Goal: Task Accomplishment & Management: Use online tool/utility

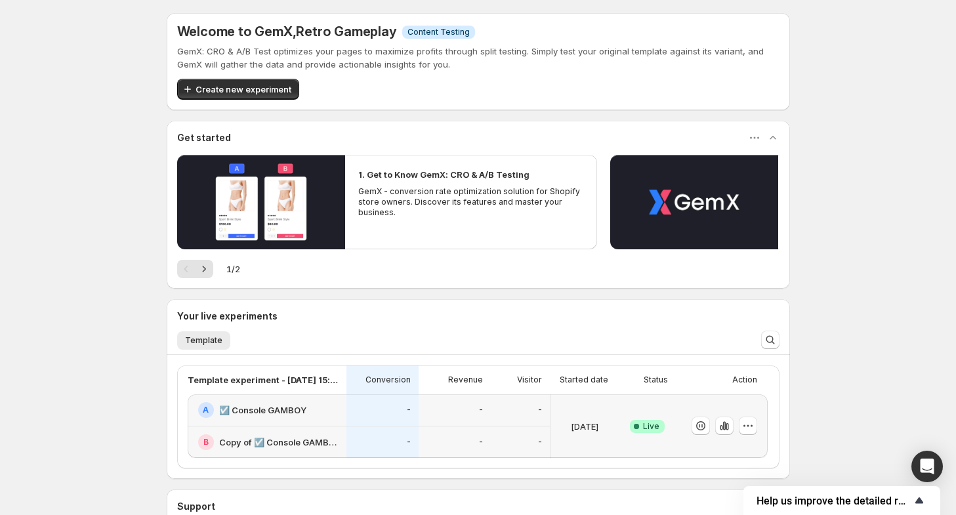
click at [918, 500] on icon "Show survey - Help us improve the detailed report for A/B campaigns" at bounding box center [920, 501] width 8 height 6
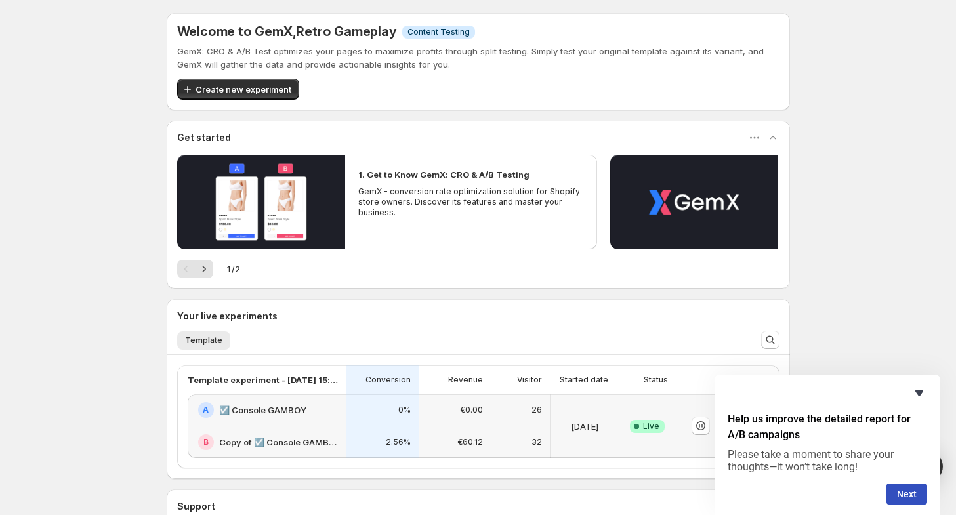
click at [921, 395] on icon "Hide survey" at bounding box center [920, 394] width 8 height 6
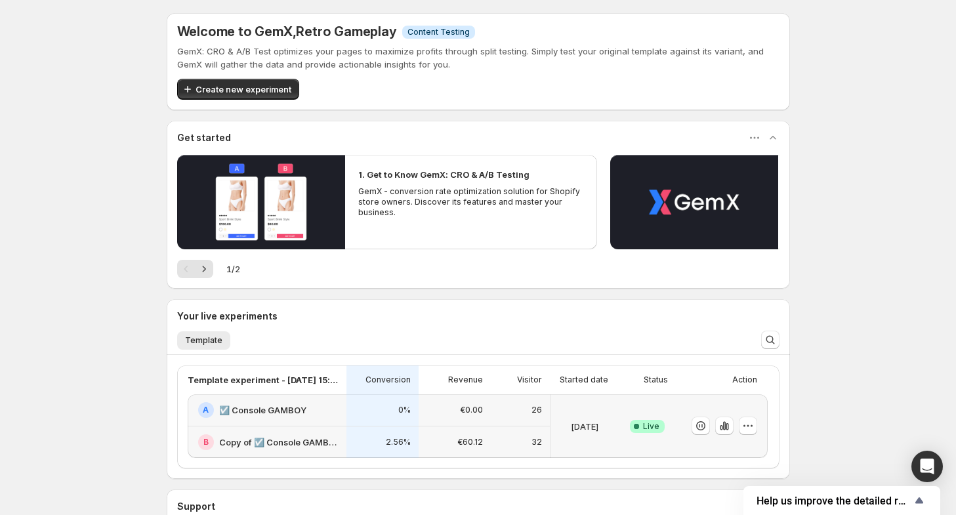
drag, startPoint x: 859, startPoint y: 179, endPoint x: 859, endPoint y: 98, distance: 81.4
click at [859, 98] on div "Welcome to GemX , Retro Gameplay Info Content Testing GemX: CRO & A/B Test opti…" at bounding box center [478, 322] width 956 height 645
drag, startPoint x: 857, startPoint y: 90, endPoint x: 852, endPoint y: 47, distance: 43.0
click at [852, 47] on div "Welcome to GemX , Retro Gameplay Info Content Testing GemX: CRO & A/B Test opti…" at bounding box center [478, 322] width 956 height 645
drag, startPoint x: 852, startPoint y: 47, endPoint x: 865, endPoint y: 22, distance: 28.5
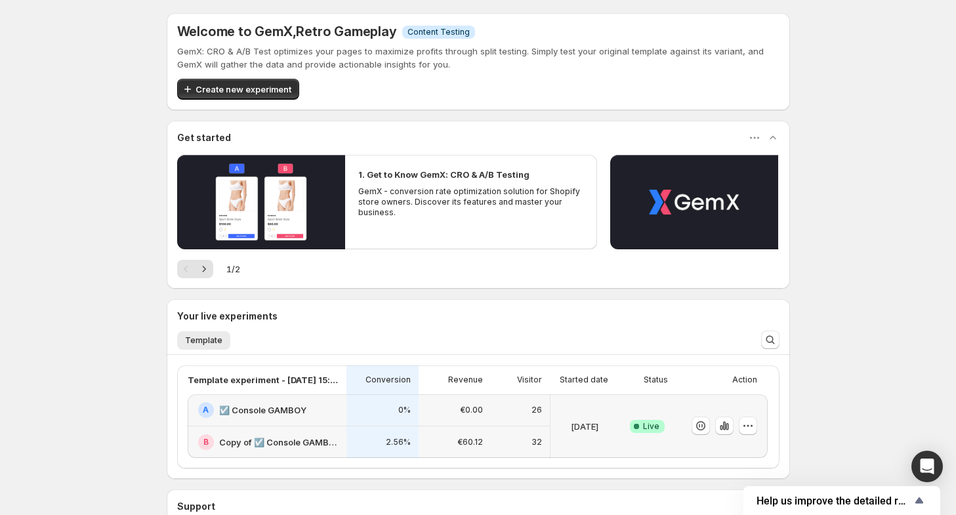
click at [865, 22] on div "Welcome to GemX , Retro Gameplay Info Content Testing GemX: CRO & A/B Test opti…" at bounding box center [478, 322] width 956 height 645
drag, startPoint x: 857, startPoint y: 32, endPoint x: 869, endPoint y: 7, distance: 27.6
click at [869, 7] on div "Welcome to GemX , Retro Gameplay Info Content Testing GemX: CRO & A/B Test opti…" at bounding box center [478, 322] width 956 height 645
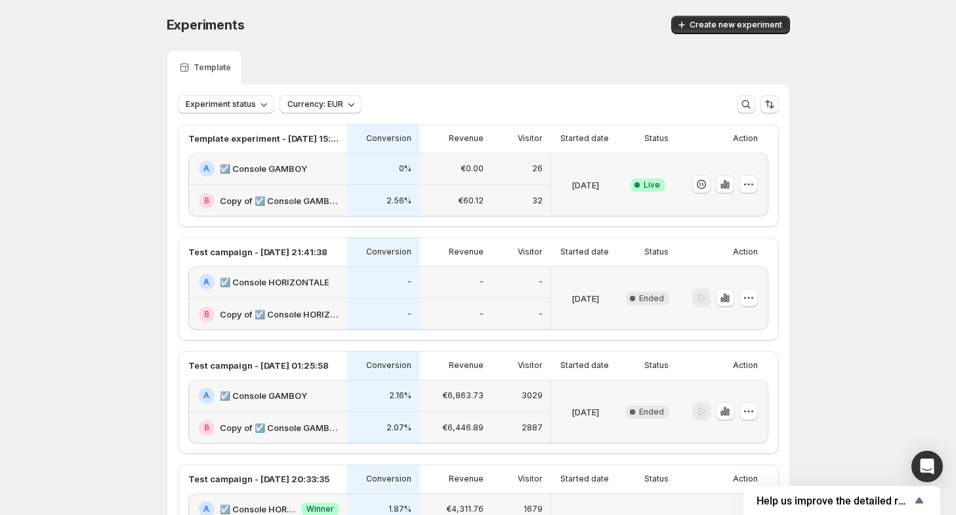
drag, startPoint x: 600, startPoint y: 49, endPoint x: 882, endPoint y: 7, distance: 284.6
click at [335, 7] on div "Experiments. This page is ready Experiments Create new experiment Template Expe…" at bounding box center [478, 495] width 956 height 991
drag, startPoint x: 800, startPoint y: 72, endPoint x: 821, endPoint y: 43, distance: 35.3
click at [335, 50] on div "Experiments. This page is ready Experiments Create new experiment Template Expe…" at bounding box center [478, 495] width 956 height 991
click at [335, 42] on div "Experiments. This page is ready Experiments Create new experiment Template Expe…" at bounding box center [478, 495] width 956 height 991
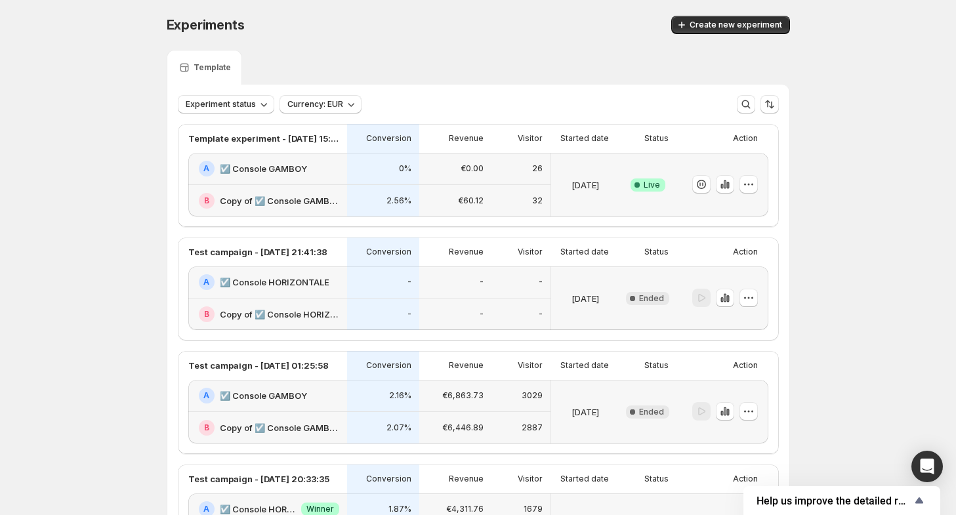
click at [335, 40] on div "Experiments. This page is ready Experiments Create new experiment Template Expe…" at bounding box center [478, 495] width 956 height 991
click at [335, 33] on div "Experiments. This page is ready Experiments Create new experiment Template Expe…" at bounding box center [478, 495] width 956 height 991
click at [335, 32] on div "Experiments. This page is ready Experiments Create new experiment Template Expe…" at bounding box center [478, 495] width 956 height 991
click at [335, 15] on div "Experiments. This page is ready Experiments Create new experiment Template Expe…" at bounding box center [478, 495] width 956 height 991
